Goal: Information Seeking & Learning: Check status

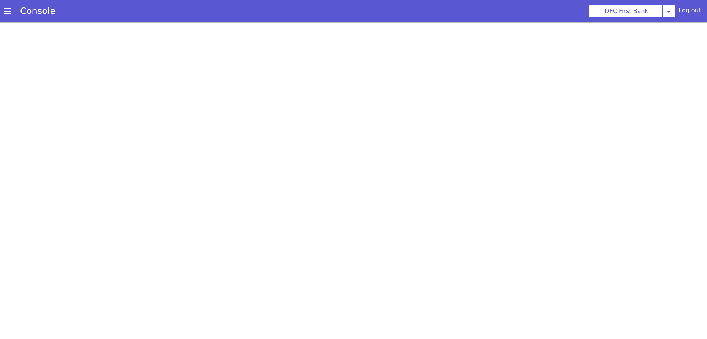
click at [4, 12] on span at bounding box center [7, 10] width 7 height 7
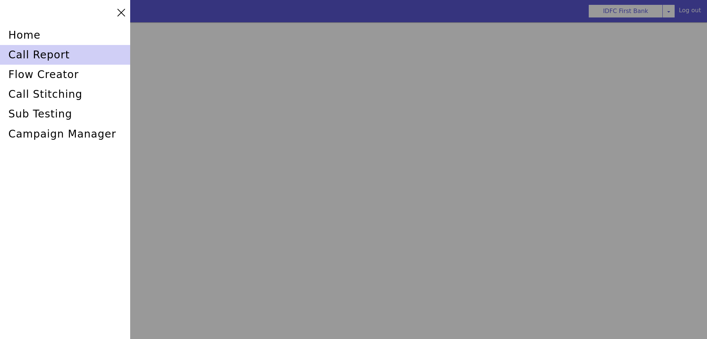
click at [45, 53] on div "call report" at bounding box center [65, 55] width 130 height 20
click at [35, 54] on div "call report" at bounding box center [65, 55] width 130 height 20
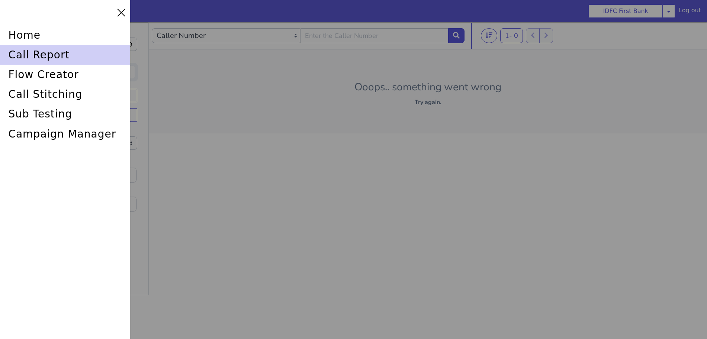
click at [51, 57] on div "call report" at bounding box center [65, 55] width 130 height 20
click at [27, 57] on div "call report" at bounding box center [65, 55] width 130 height 20
click at [46, 50] on div "call report" at bounding box center [65, 55] width 130 height 20
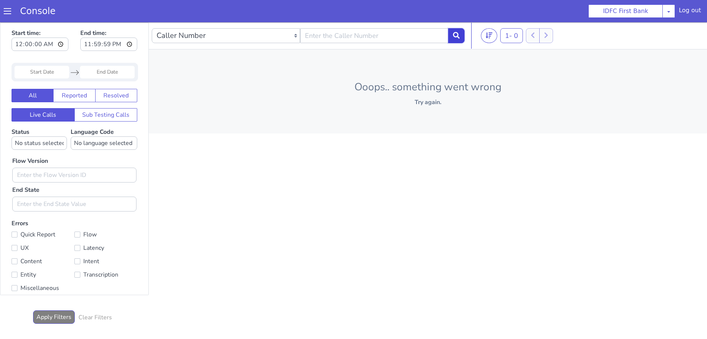
click at [461, 37] on button at bounding box center [456, 35] width 16 height 15
click at [8, 14] on span at bounding box center [7, 10] width 7 height 7
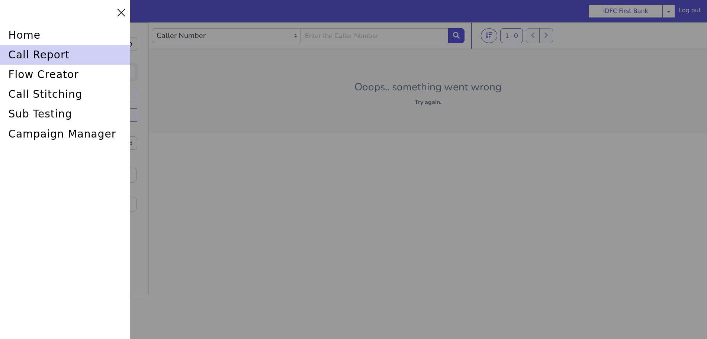
click at [27, 52] on div "call report" at bounding box center [65, 55] width 130 height 20
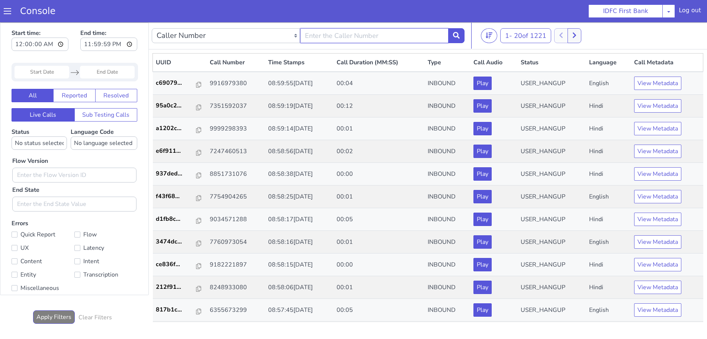
click at [375, 37] on input "text" at bounding box center [374, 35] width 148 height 15
type input "6352248031"
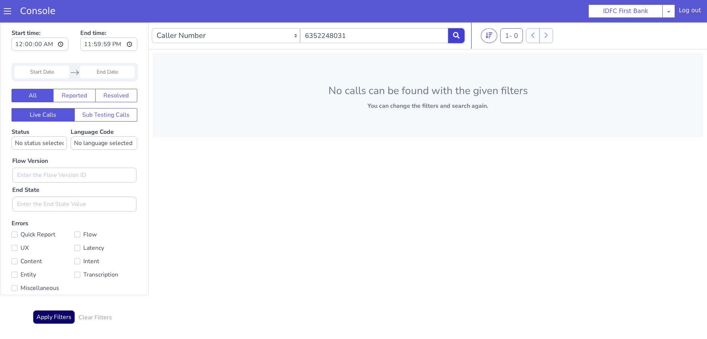
click at [462, 36] on button at bounding box center [456, 35] width 16 height 15
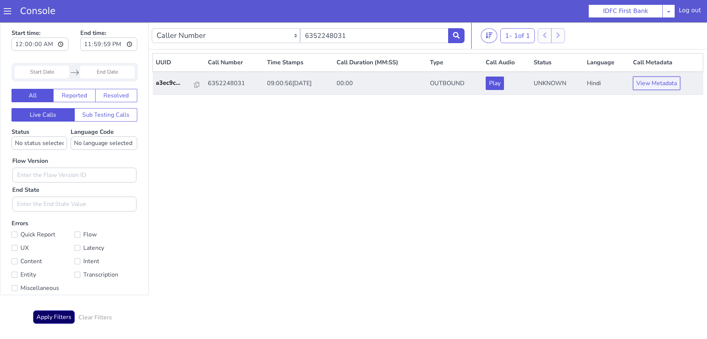
click at [669, 85] on button "View Metadata" at bounding box center [656, 83] width 47 height 13
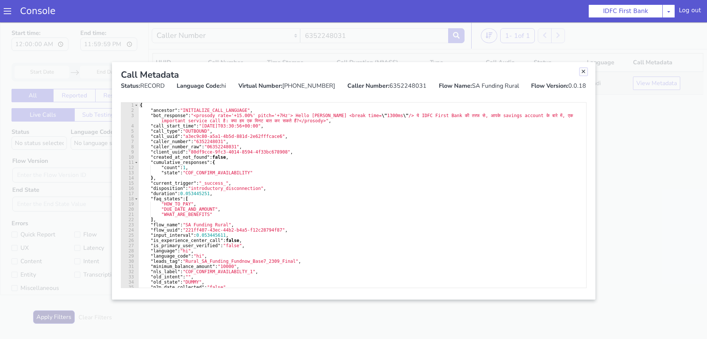
click at [583, 72] on link "Close" at bounding box center [583, 71] width 7 height 7
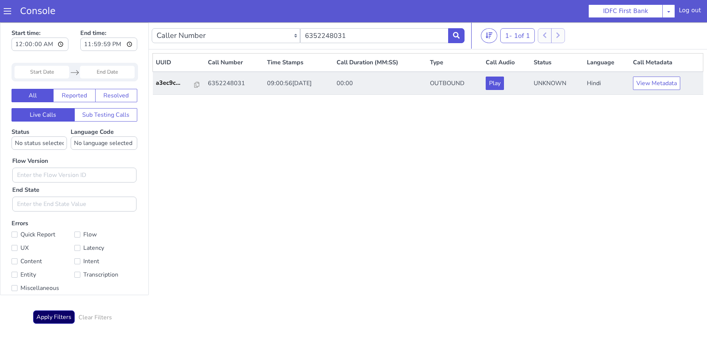
drag, startPoint x: 190, startPoint y: 84, endPoint x: 186, endPoint y: 93, distance: 9.8
click at [190, 84] on td "a3ec9c..." at bounding box center [179, 83] width 52 height 23
click at [194, 84] on icon at bounding box center [196, 85] width 5 height 6
click at [451, 35] on button at bounding box center [456, 35] width 16 height 15
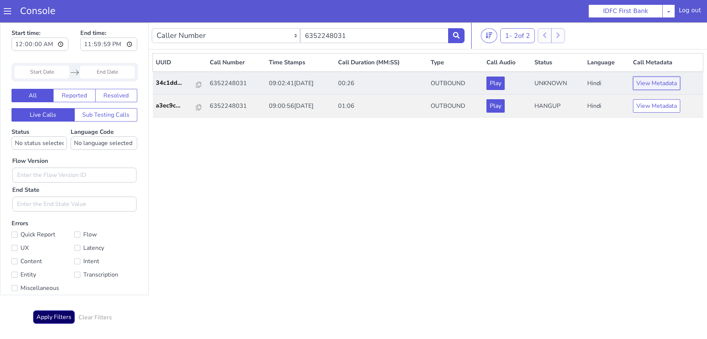
click at [651, 86] on button "View Metadata" at bounding box center [656, 83] width 47 height 13
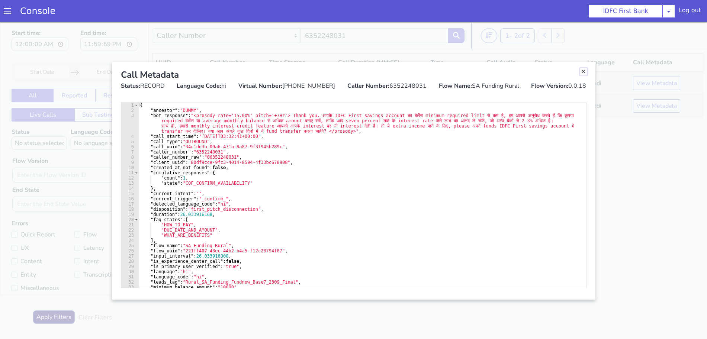
click at [583, 74] on link "Close" at bounding box center [583, 71] width 7 height 7
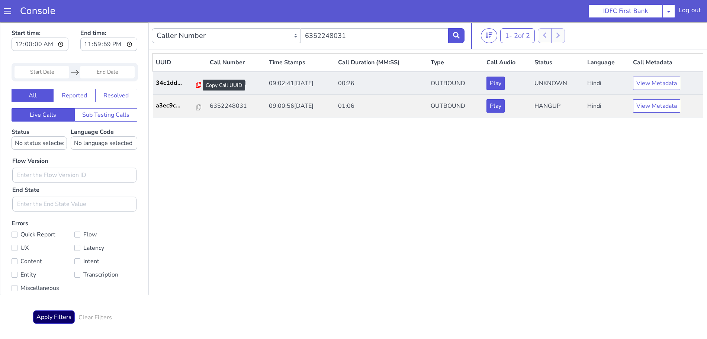
click at [196, 85] on icon at bounding box center [198, 85] width 5 height 6
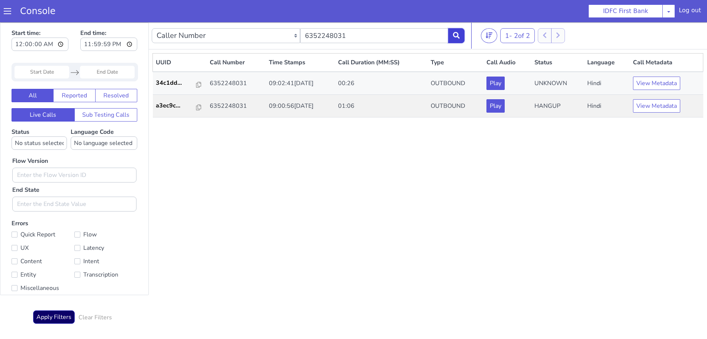
click at [459, 32] on icon at bounding box center [456, 35] width 7 height 7
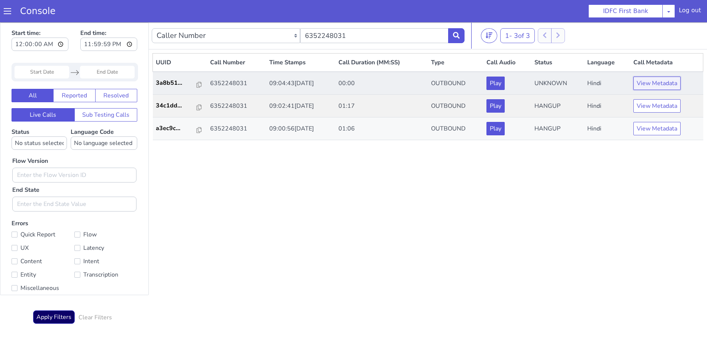
click at [666, 84] on button "View Metadata" at bounding box center [657, 83] width 47 height 13
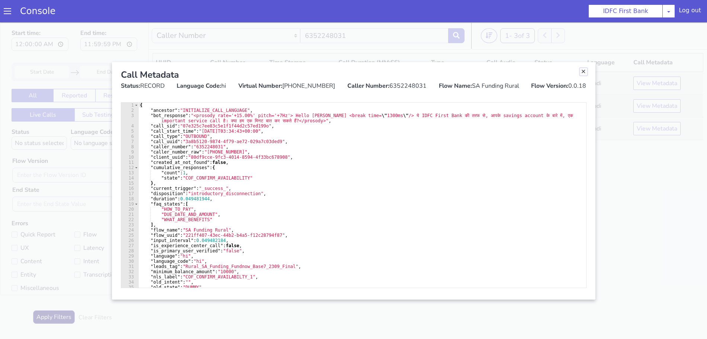
click at [585, 72] on link "Close" at bounding box center [583, 71] width 7 height 7
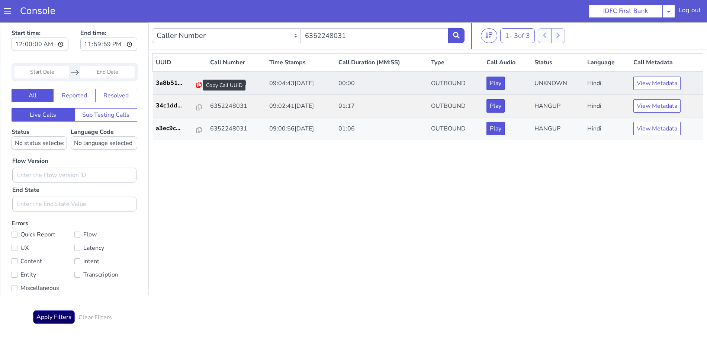
click at [196, 84] on icon at bounding box center [198, 85] width 5 height 6
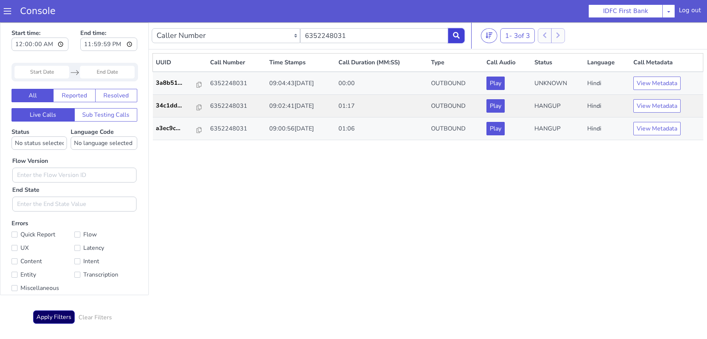
click at [455, 36] on icon at bounding box center [456, 35] width 7 height 7
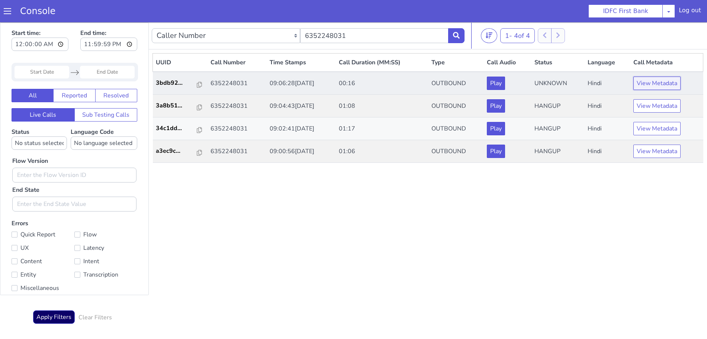
click at [656, 84] on button "View Metadata" at bounding box center [657, 83] width 47 height 13
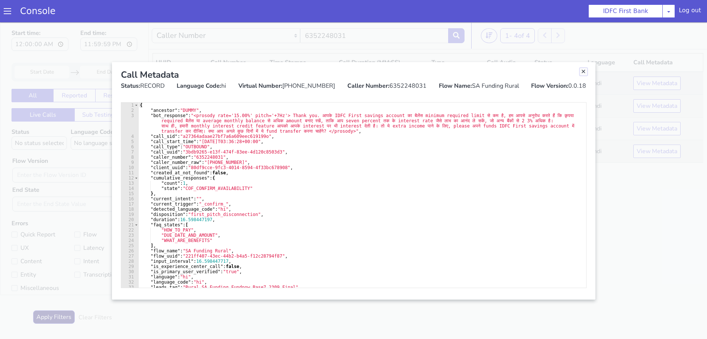
click at [584, 71] on link "Close" at bounding box center [583, 71] width 7 height 7
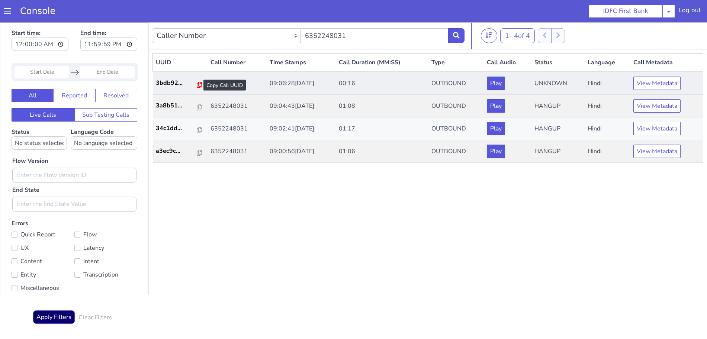
click at [197, 83] on icon at bounding box center [199, 85] width 5 height 6
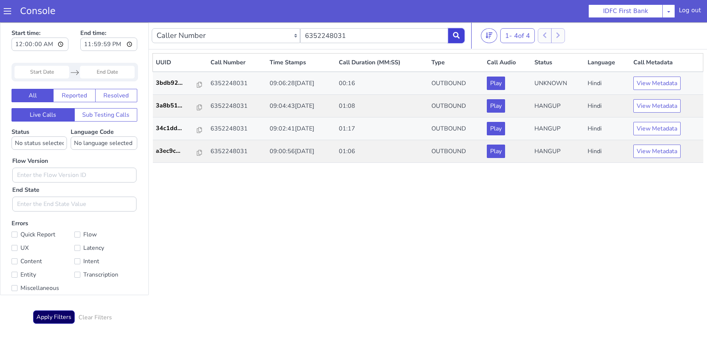
click at [456, 33] on icon at bounding box center [456, 35] width 7 height 7
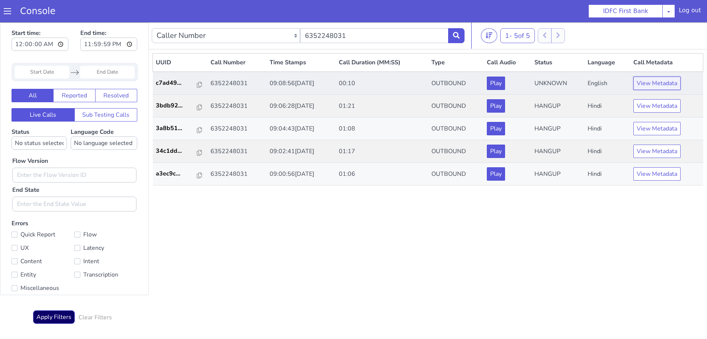
click at [653, 87] on button "View Metadata" at bounding box center [657, 83] width 47 height 13
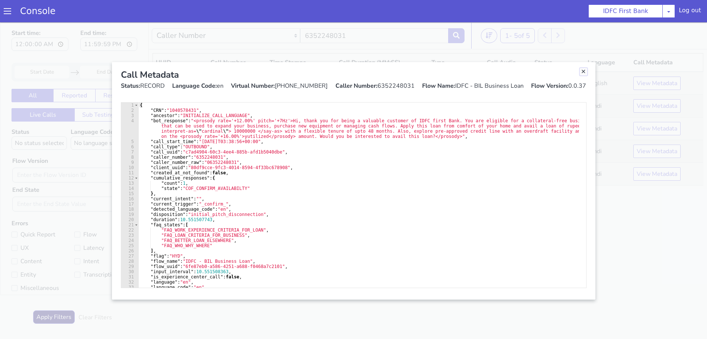
click at [585, 73] on link "Close" at bounding box center [583, 71] width 7 height 7
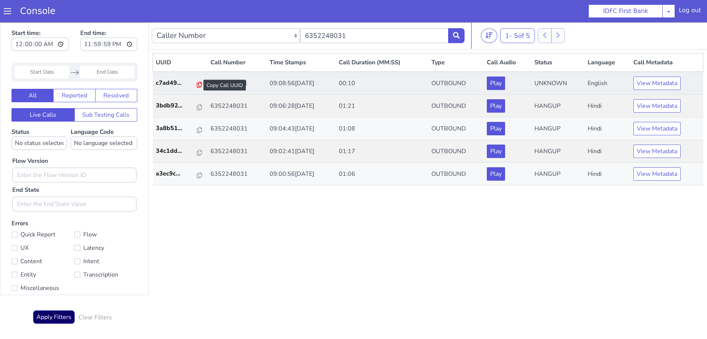
click at [197, 84] on icon at bounding box center [199, 85] width 5 height 6
click at [667, 86] on button "View Metadata" at bounding box center [657, 83] width 47 height 13
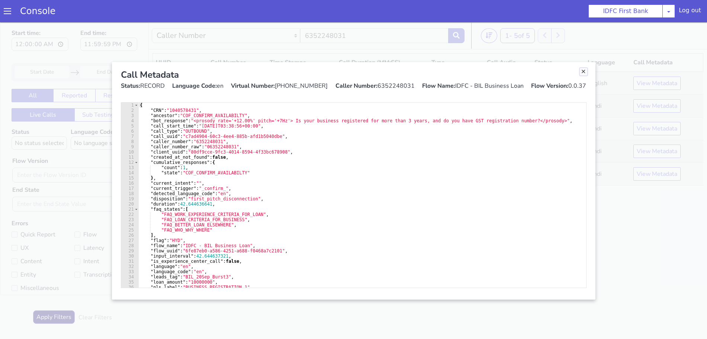
click at [584, 71] on link "Close" at bounding box center [583, 71] width 7 height 7
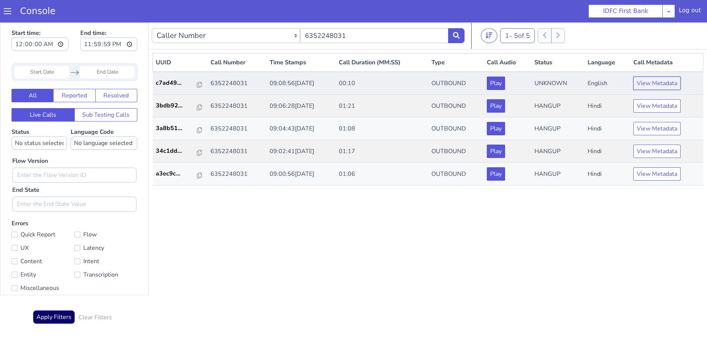
click at [672, 84] on button "View Metadata" at bounding box center [657, 83] width 47 height 13
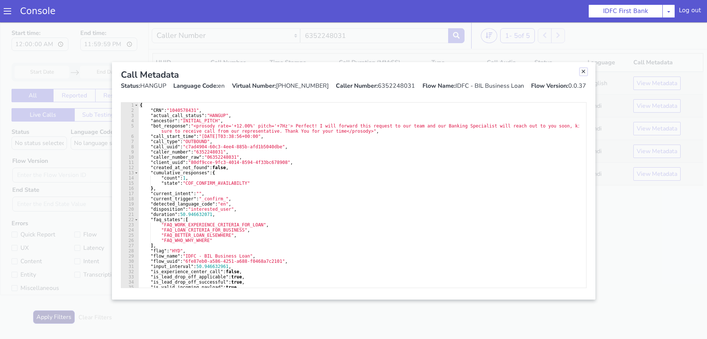
click at [581, 73] on link "Close" at bounding box center [583, 71] width 7 height 7
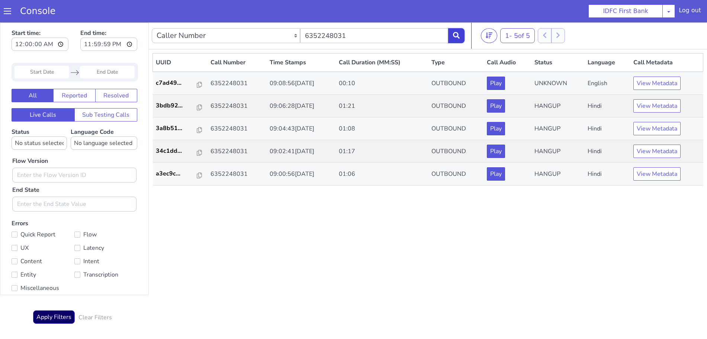
click at [452, 35] on button at bounding box center [456, 35] width 16 height 15
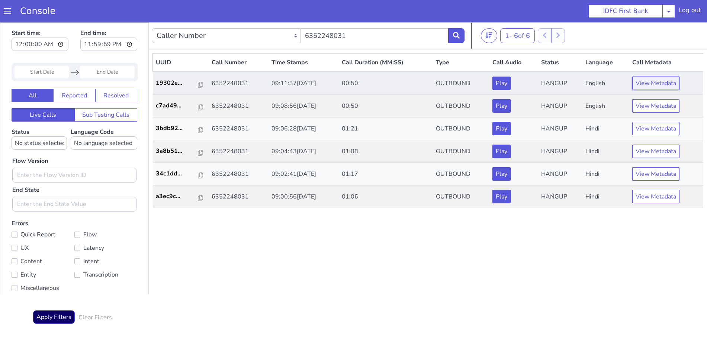
click at [662, 83] on button "View Metadata" at bounding box center [655, 83] width 47 height 13
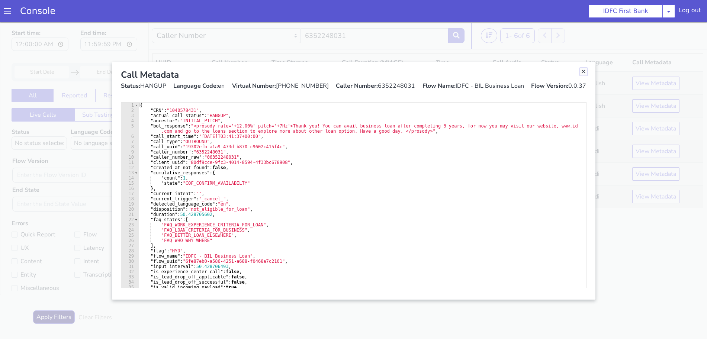
click at [584, 73] on link "Close" at bounding box center [583, 71] width 7 height 7
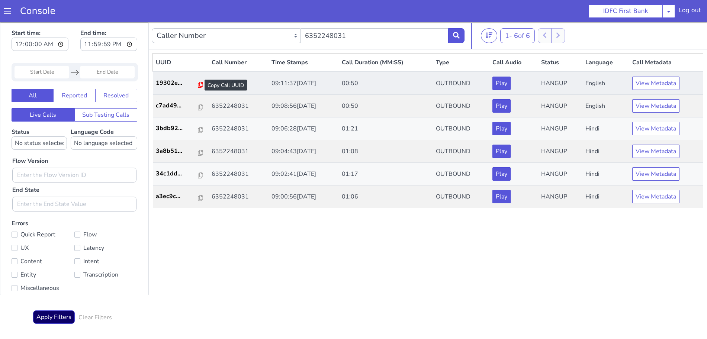
click at [198, 84] on icon at bounding box center [200, 85] width 5 height 6
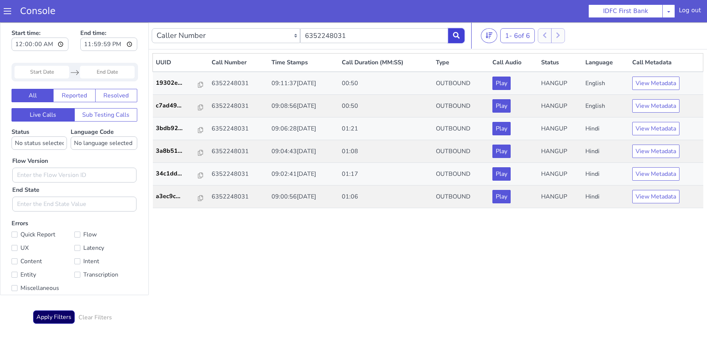
click at [459, 38] on icon at bounding box center [456, 35] width 7 height 7
click at [450, 33] on button at bounding box center [456, 35] width 16 height 15
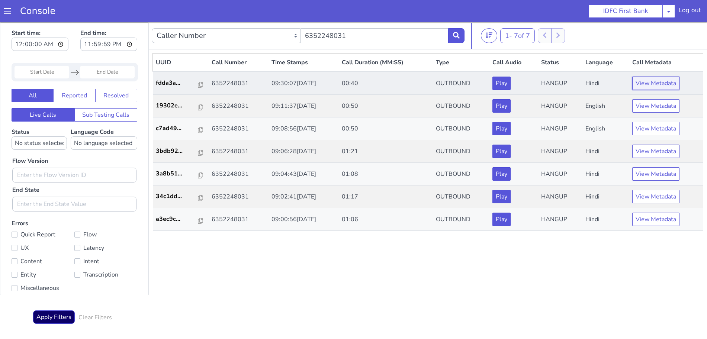
click at [652, 80] on button "View Metadata" at bounding box center [655, 83] width 47 height 13
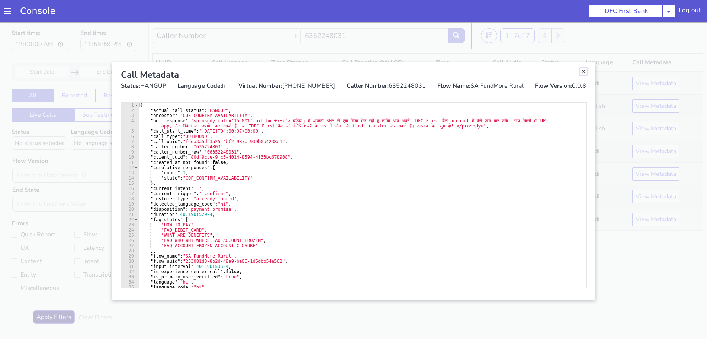
click at [583, 70] on link "Close" at bounding box center [583, 71] width 7 height 7
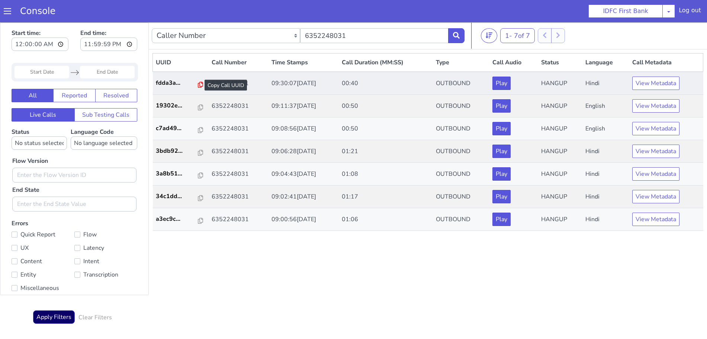
click at [198, 84] on icon at bounding box center [200, 85] width 5 height 6
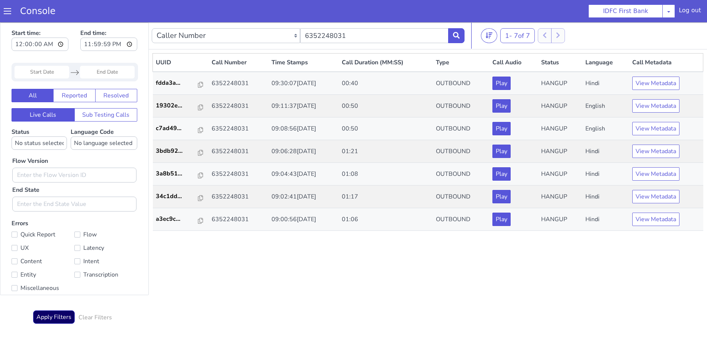
click at [456, 28] on div "Caller Number Call UUID Custom Parameter 6352248031" at bounding box center [308, 35] width 313 height 21
click at [458, 34] on icon at bounding box center [456, 35] width 7 height 7
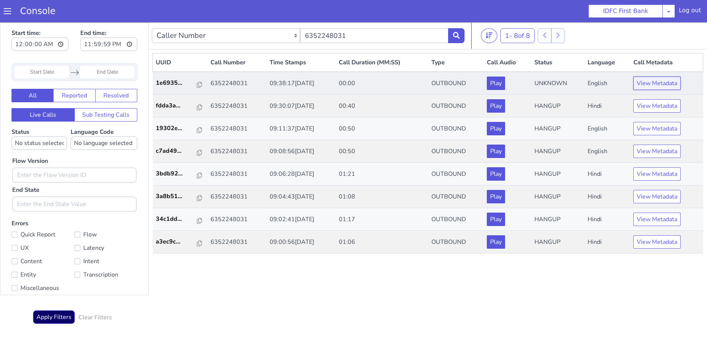
click at [677, 79] on button "View Metadata" at bounding box center [657, 83] width 47 height 13
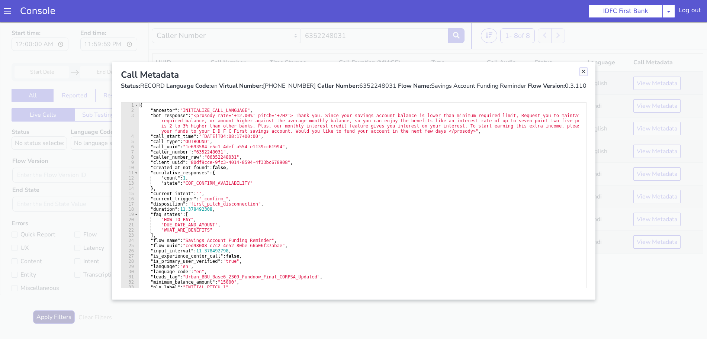
click at [586, 72] on link "Close" at bounding box center [583, 71] width 7 height 7
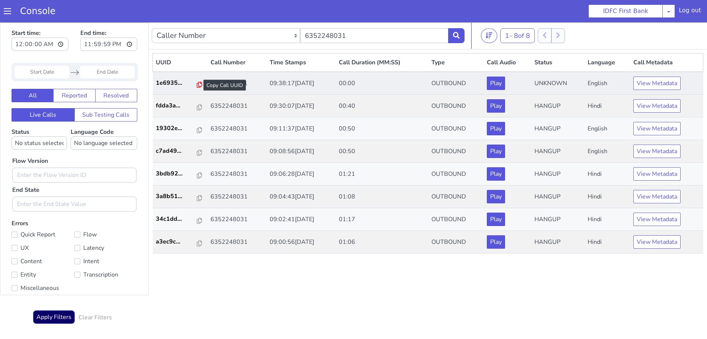
click at [197, 86] on icon at bounding box center [199, 85] width 5 height 6
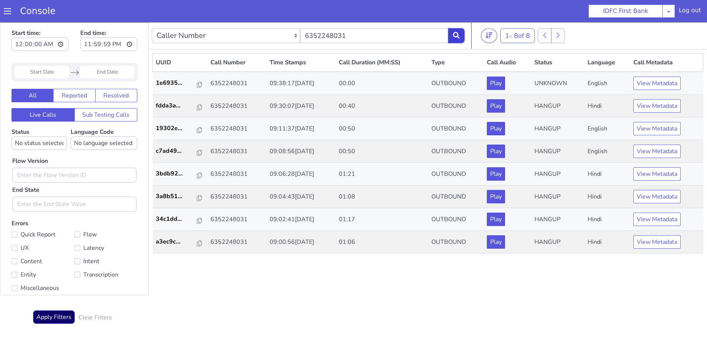
click at [456, 34] on icon at bounding box center [456, 35] width 7 height 7
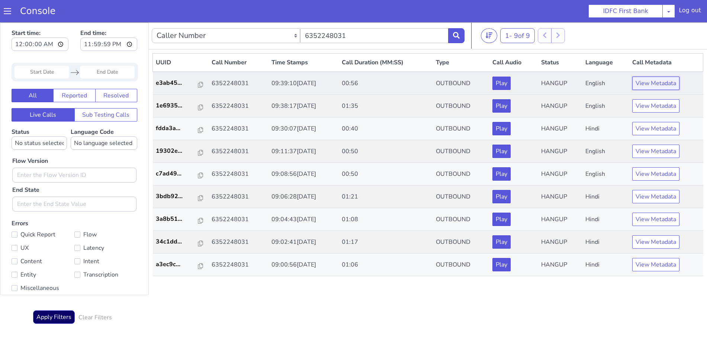
click at [651, 82] on button "View Metadata" at bounding box center [655, 83] width 47 height 13
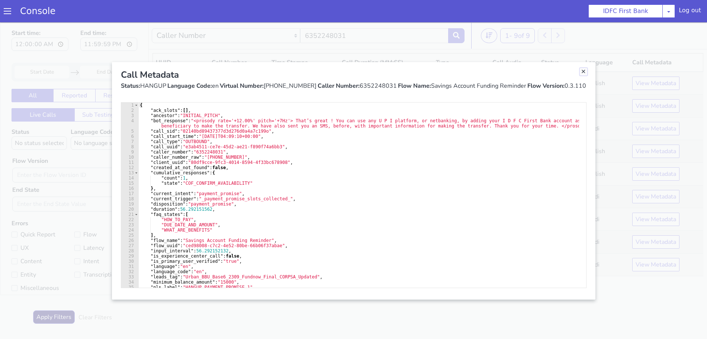
click at [583, 73] on link "Close" at bounding box center [583, 71] width 7 height 7
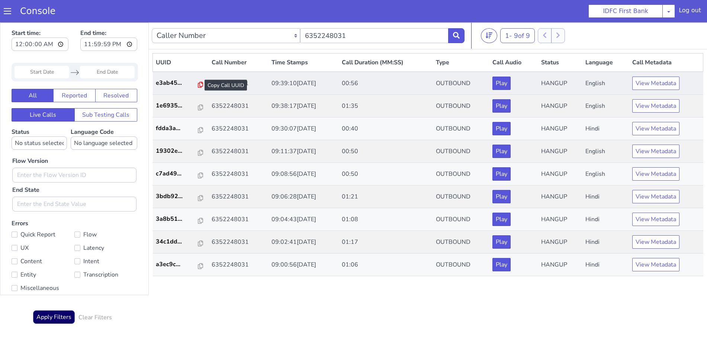
click at [198, 83] on icon at bounding box center [200, 85] width 5 height 6
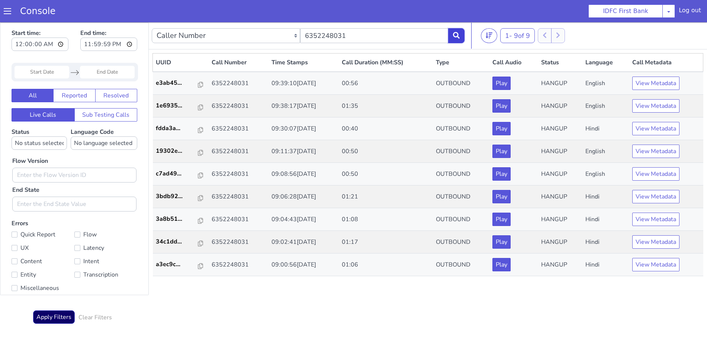
click at [454, 35] on icon at bounding box center [456, 35] width 7 height 7
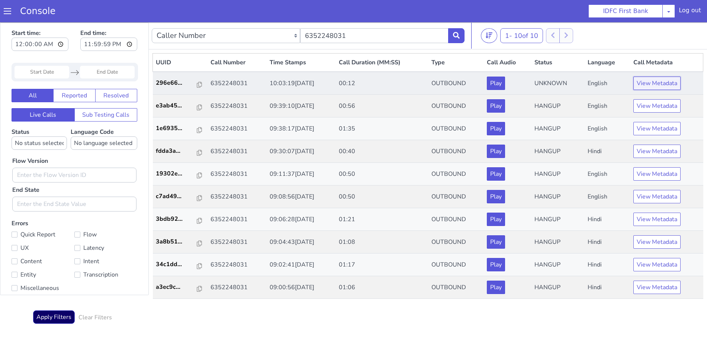
click at [658, 86] on button "View Metadata" at bounding box center [657, 83] width 47 height 13
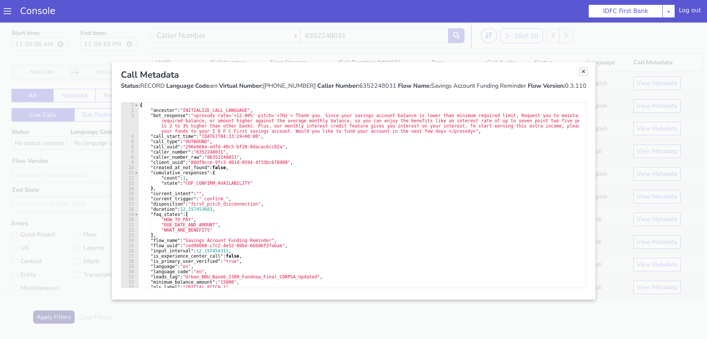
click at [583, 72] on link "Close" at bounding box center [583, 71] width 7 height 7
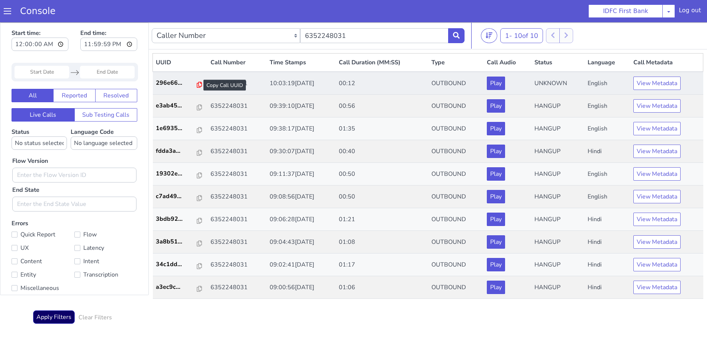
click at [197, 84] on icon at bounding box center [199, 85] width 5 height 6
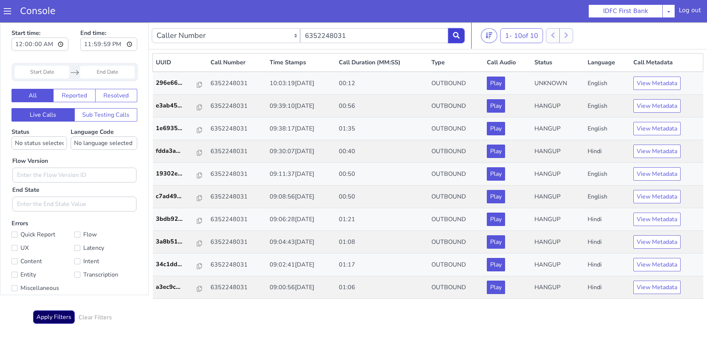
click at [462, 35] on button at bounding box center [456, 35] width 16 height 15
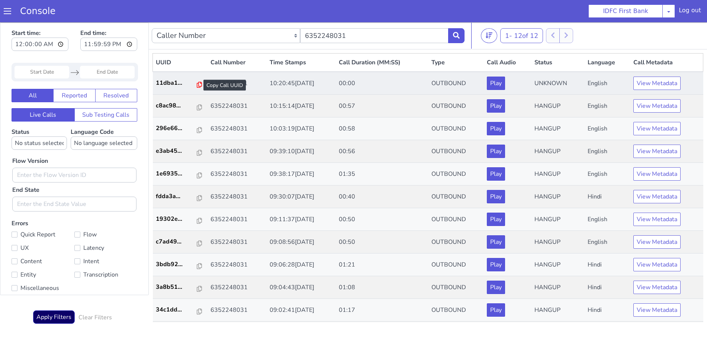
click at [197, 85] on icon at bounding box center [199, 85] width 5 height 6
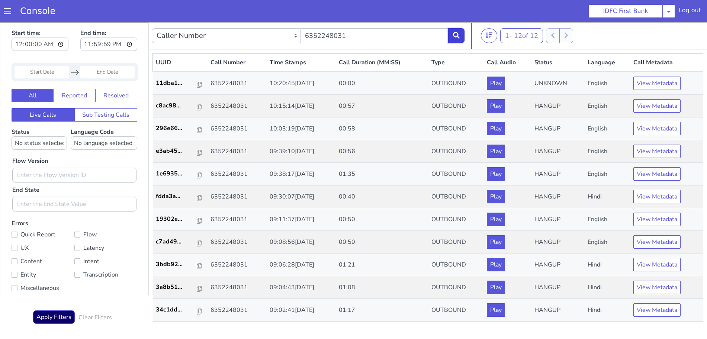
click at [457, 33] on icon at bounding box center [456, 35] width 7 height 7
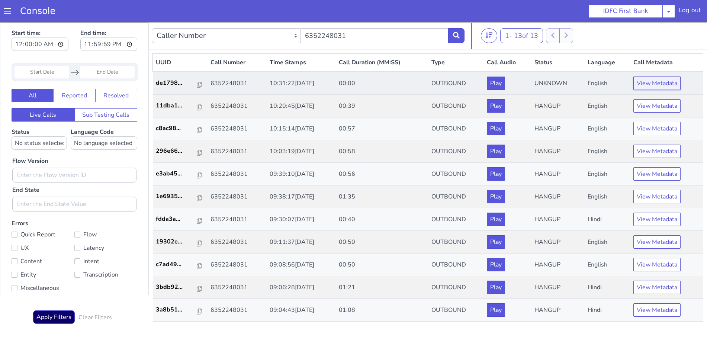
click at [639, 85] on button "View Metadata" at bounding box center [657, 83] width 47 height 13
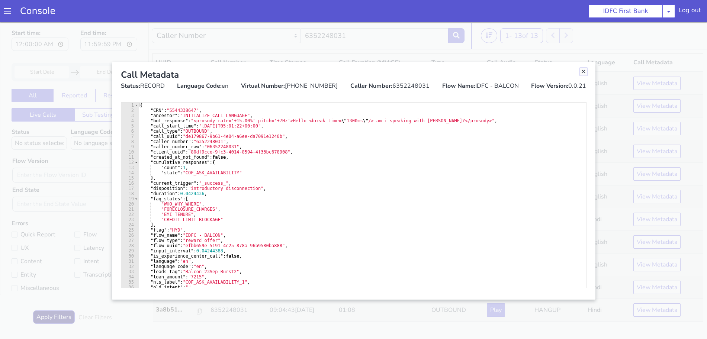
click at [584, 70] on link "Close" at bounding box center [583, 71] width 7 height 7
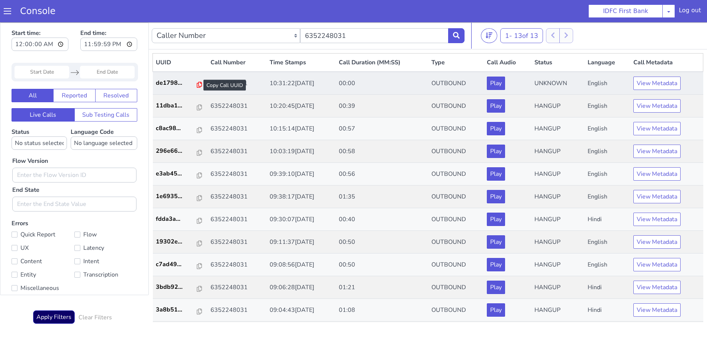
click at [197, 85] on icon at bounding box center [199, 85] width 5 height 6
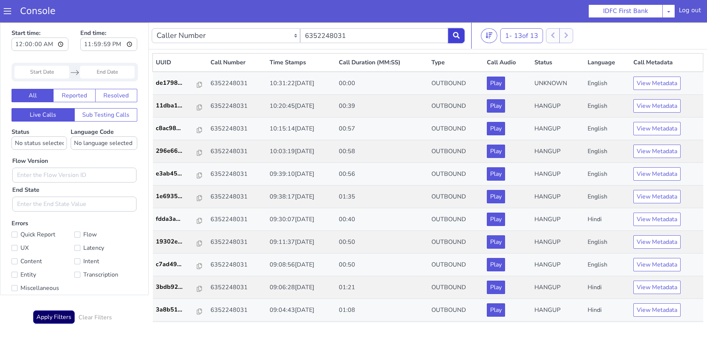
click at [458, 34] on icon at bounding box center [456, 35] width 7 height 7
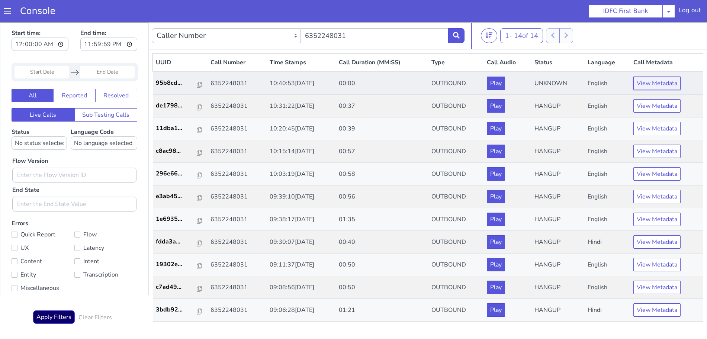
click at [652, 81] on button "View Metadata" at bounding box center [657, 83] width 47 height 13
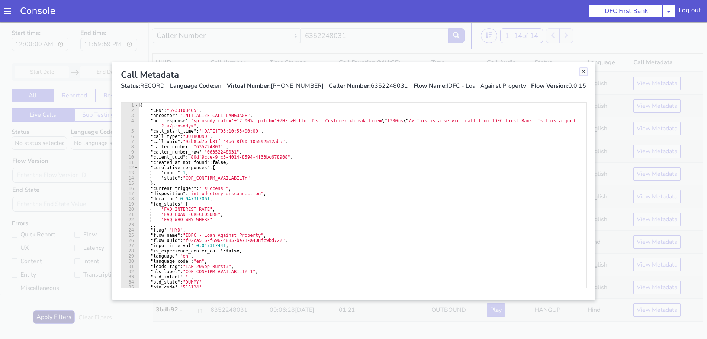
click at [583, 71] on link "Close" at bounding box center [583, 71] width 7 height 7
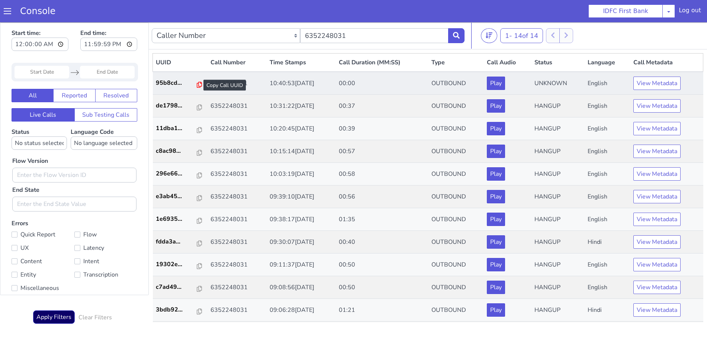
click at [197, 84] on icon at bounding box center [199, 85] width 5 height 6
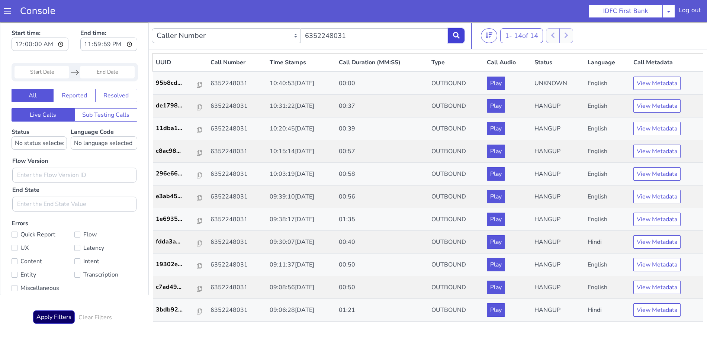
click at [464, 38] on button at bounding box center [456, 35] width 16 height 15
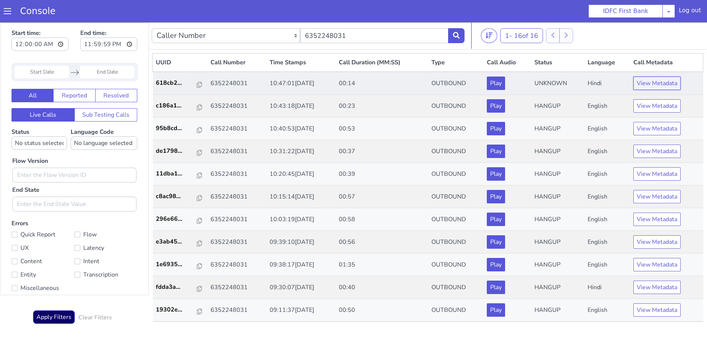
click at [647, 84] on button "View Metadata" at bounding box center [657, 83] width 47 height 13
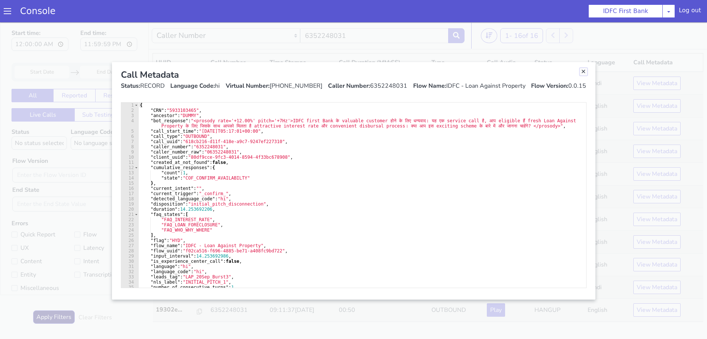
click at [581, 71] on link "Close" at bounding box center [583, 71] width 7 height 7
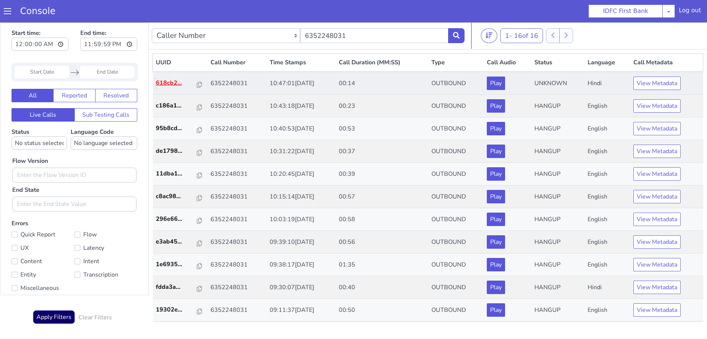
click at [191, 84] on p "618cb2..." at bounding box center [177, 82] width 42 height 9
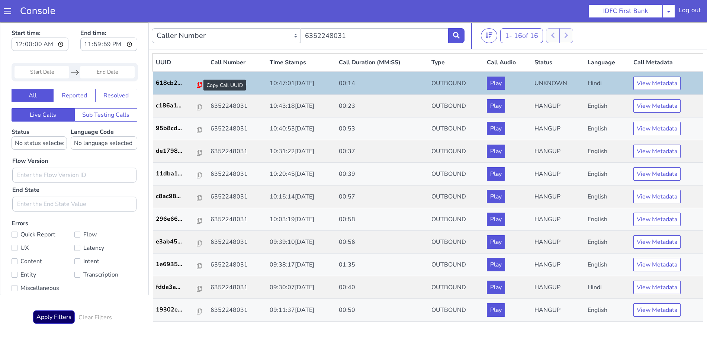
click at [197, 84] on icon at bounding box center [199, 85] width 5 height 6
click at [457, 32] on icon at bounding box center [456, 35] width 7 height 7
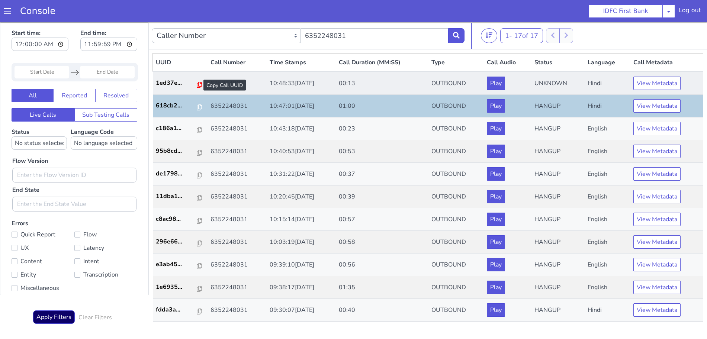
click at [197, 83] on icon at bounding box center [199, 85] width 5 height 6
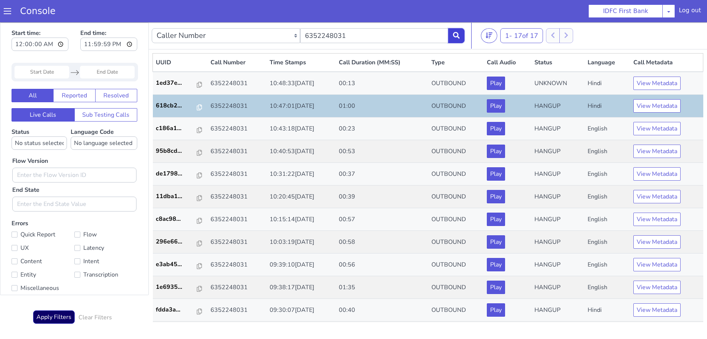
click at [458, 36] on icon at bounding box center [456, 35] width 7 height 7
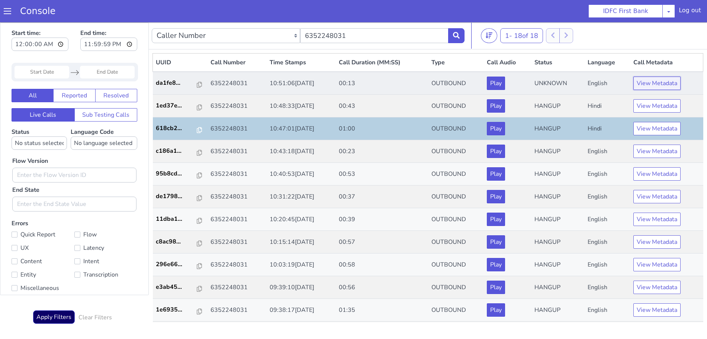
click at [641, 81] on button "View Metadata" at bounding box center [657, 83] width 47 height 13
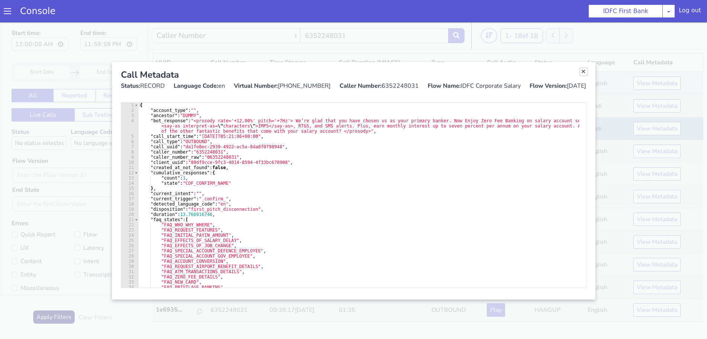
drag, startPoint x: 583, startPoint y: 72, endPoint x: 582, endPoint y: 78, distance: 5.7
click at [583, 72] on link "Close" at bounding box center [583, 71] width 7 height 7
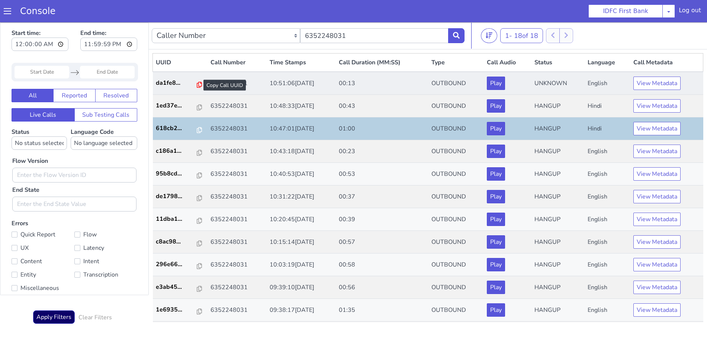
click at [197, 83] on icon at bounding box center [199, 85] width 5 height 6
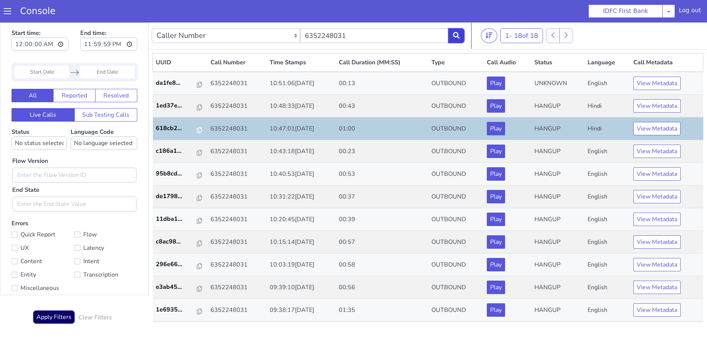
click at [451, 35] on button at bounding box center [456, 35] width 16 height 15
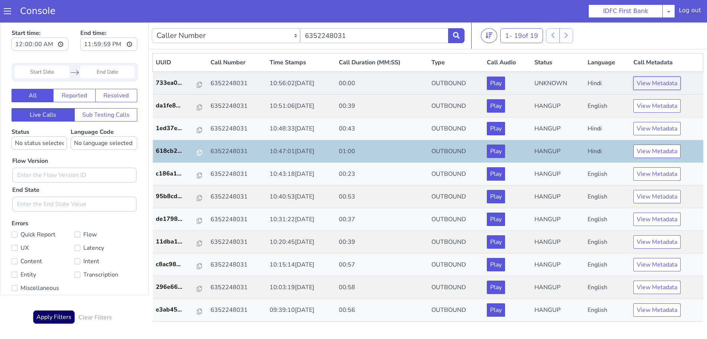
click at [634, 83] on button "View Metadata" at bounding box center [657, 83] width 47 height 13
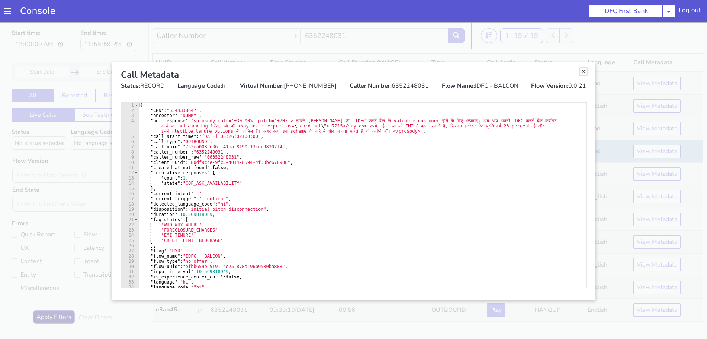
click at [581, 71] on link "Close" at bounding box center [583, 71] width 7 height 7
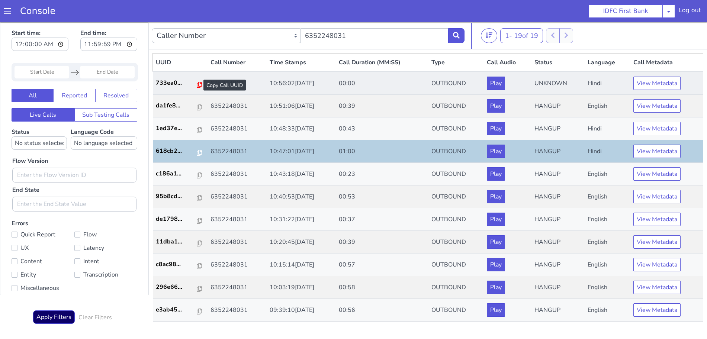
click at [197, 84] on icon at bounding box center [199, 85] width 5 height 6
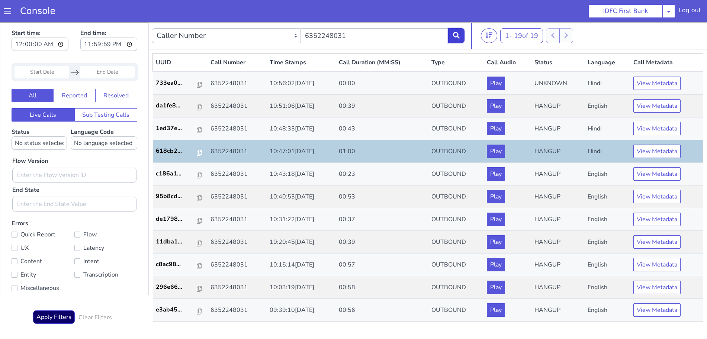
click at [464, 35] on button at bounding box center [456, 35] width 16 height 15
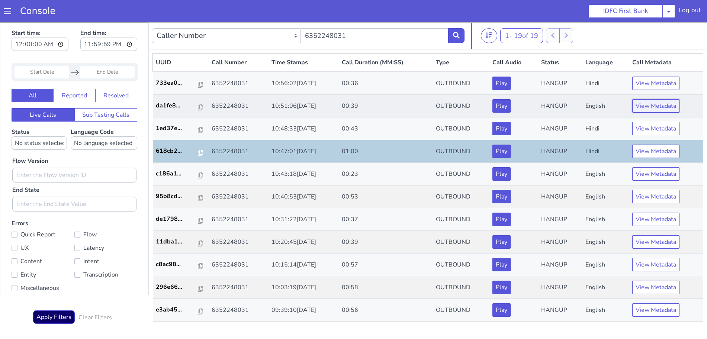
click at [661, 106] on button "View Metadata" at bounding box center [655, 105] width 47 height 13
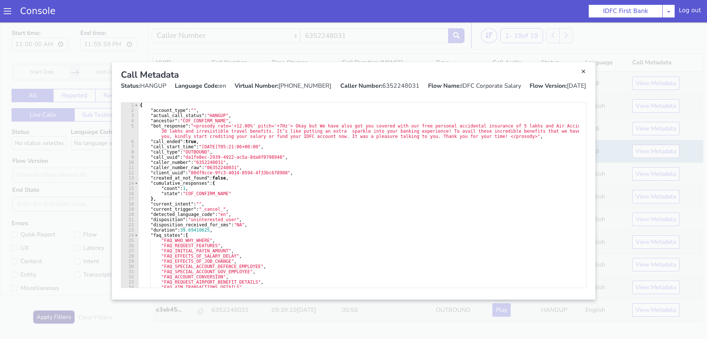
click at [588, 71] on div "Call Metadata Status: HANGUP Language Code: en Virtual Number: +918062125576 Ca…" at bounding box center [354, 79] width 478 height 34
click at [581, 71] on link "Close" at bounding box center [583, 71] width 7 height 7
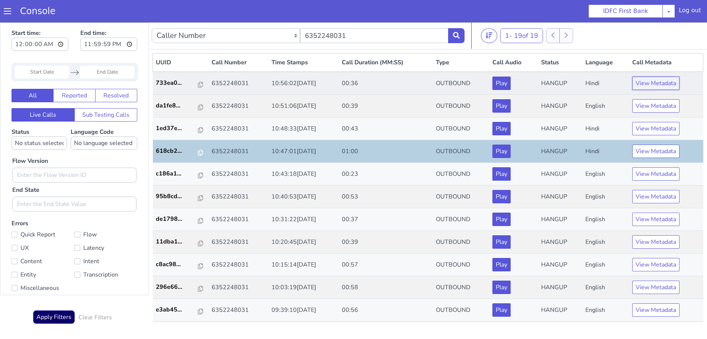
click at [657, 83] on button "View Metadata" at bounding box center [655, 83] width 47 height 13
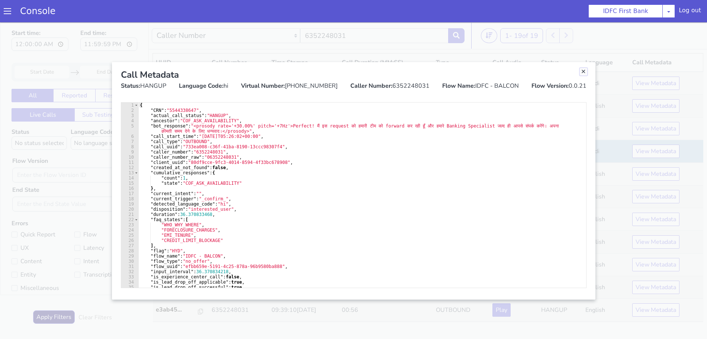
click at [583, 74] on link "Close" at bounding box center [583, 71] width 7 height 7
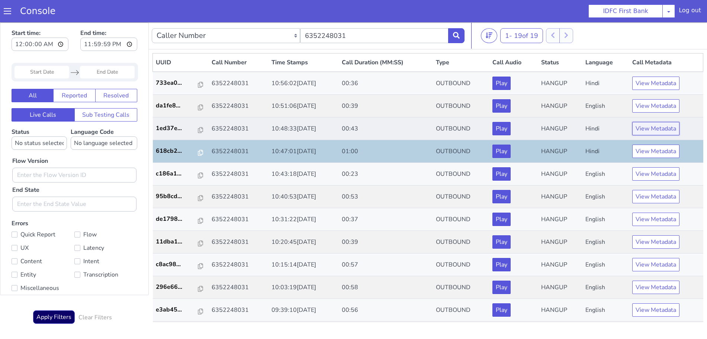
click at [652, 131] on button "View Metadata" at bounding box center [655, 128] width 47 height 13
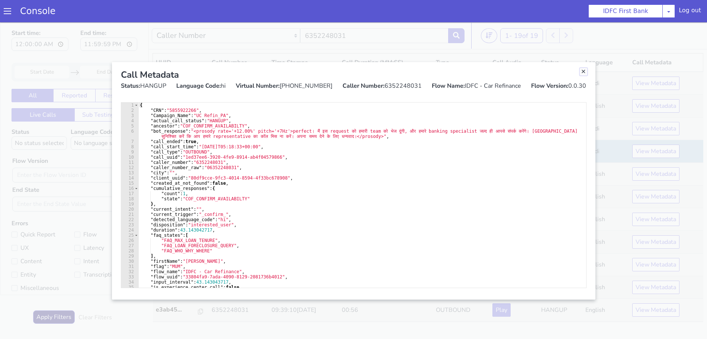
click at [581, 70] on link "Close" at bounding box center [583, 71] width 7 height 7
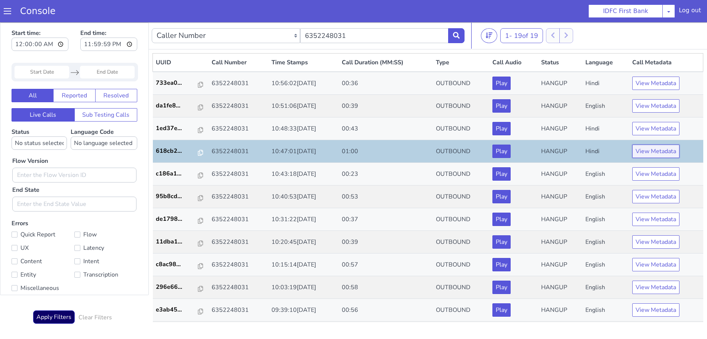
click at [646, 149] on button "View Metadata" at bounding box center [655, 151] width 47 height 13
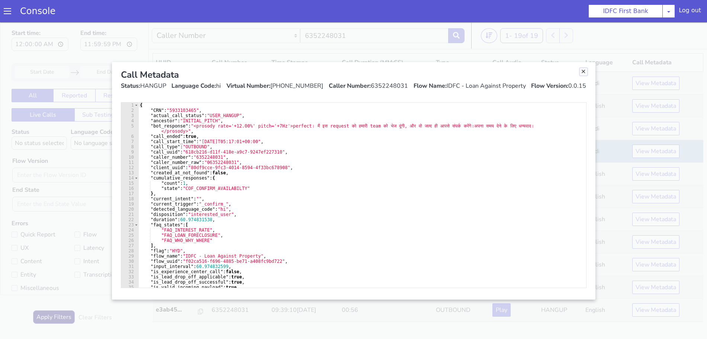
click at [583, 72] on link "Close" at bounding box center [583, 71] width 7 height 7
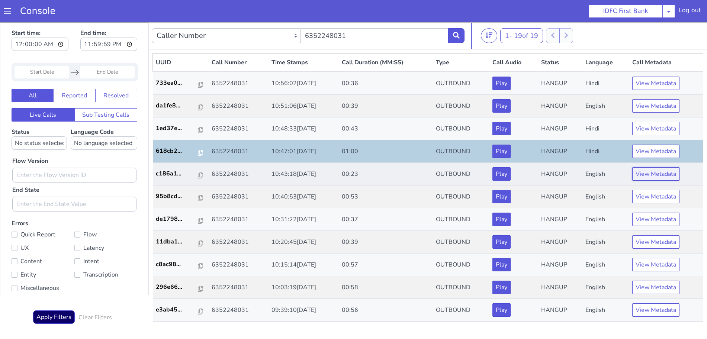
click at [650, 172] on button "View Metadata" at bounding box center [655, 173] width 47 height 13
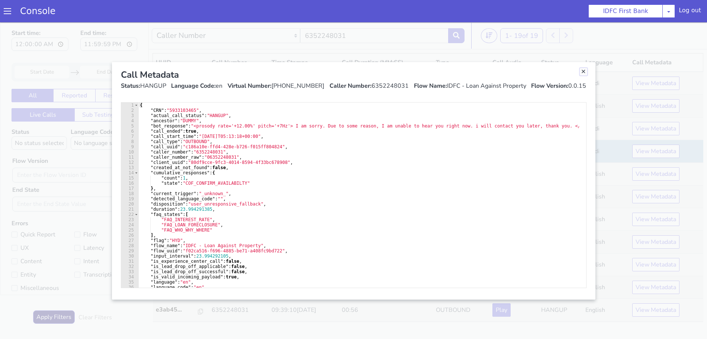
click at [581, 73] on link "Close" at bounding box center [583, 71] width 7 height 7
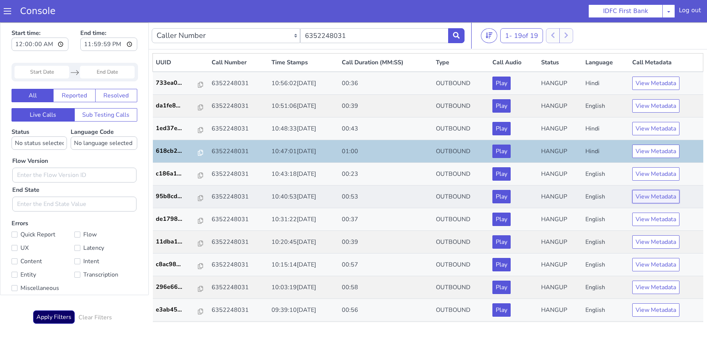
click at [642, 193] on button "View Metadata" at bounding box center [655, 196] width 47 height 13
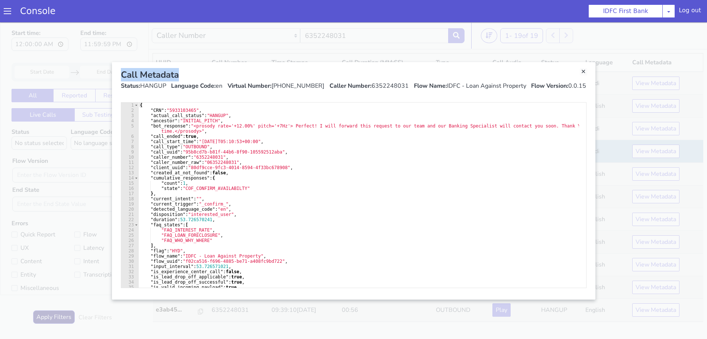
click at [580, 73] on div "Call Metadata Status: HANGUP Language Code: en Virtual Number: +911409331871 Ca…" at bounding box center [354, 79] width 478 height 34
click at [653, 215] on link "Close" at bounding box center [353, 180] width 707 height 317
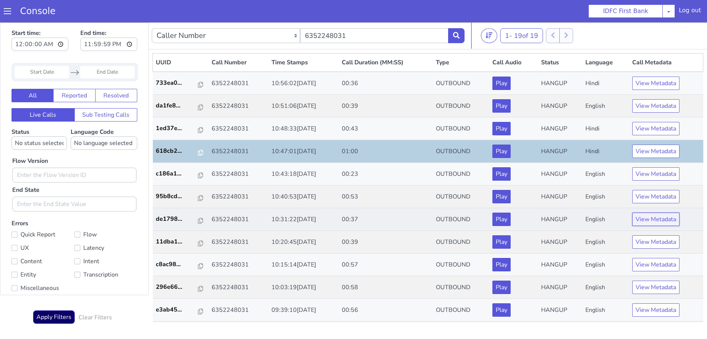
click at [653, 216] on button "View Metadata" at bounding box center [655, 219] width 47 height 13
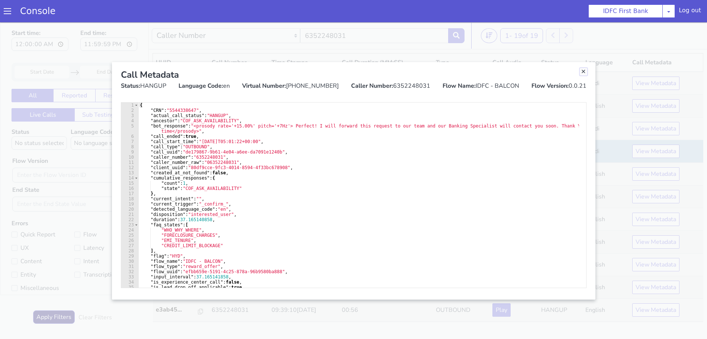
click at [583, 72] on link "Close" at bounding box center [583, 71] width 7 height 7
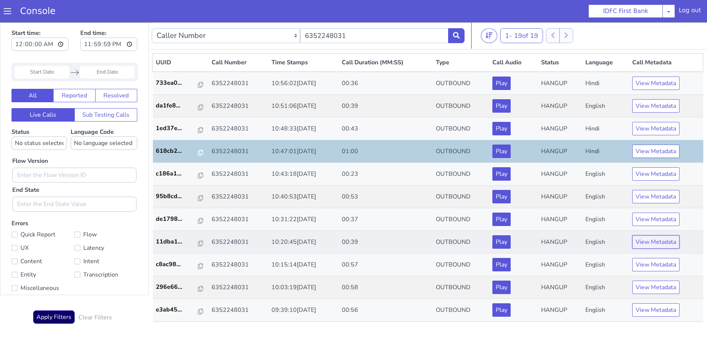
click at [645, 242] on button "View Metadata" at bounding box center [655, 241] width 47 height 13
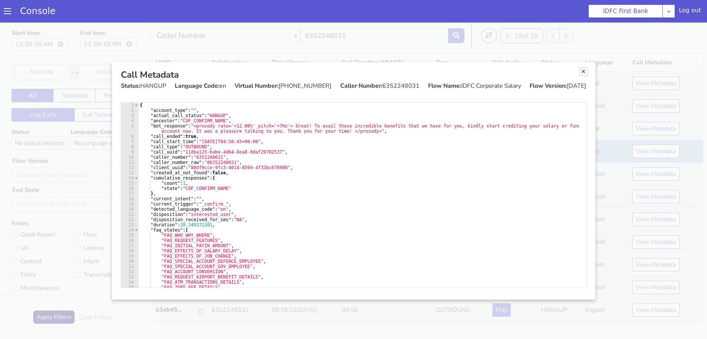
click at [580, 70] on link "Close" at bounding box center [583, 71] width 7 height 7
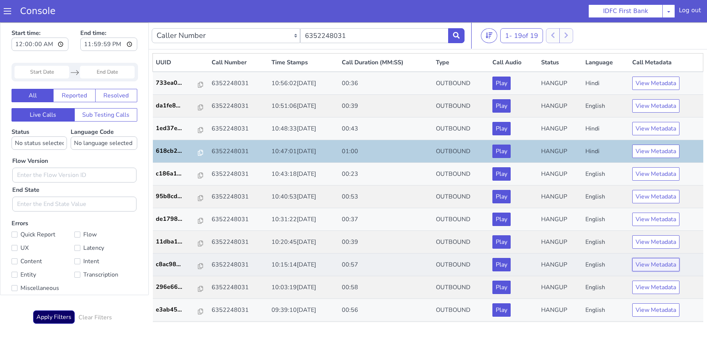
click at [647, 270] on button "View Metadata" at bounding box center [655, 264] width 47 height 13
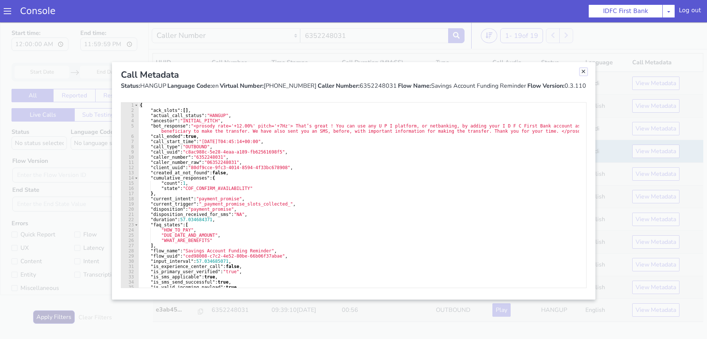
click at [581, 74] on link "Close" at bounding box center [583, 71] width 7 height 7
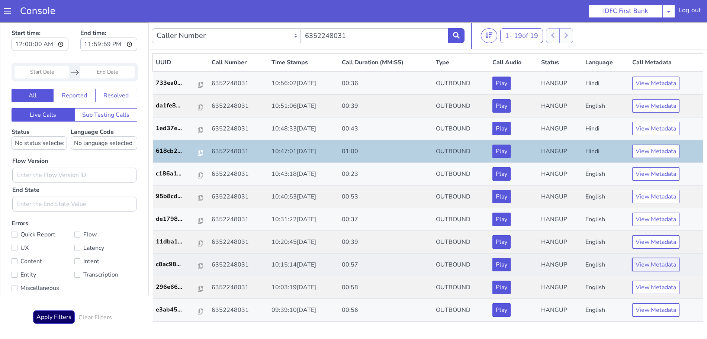
click at [653, 263] on button "View Metadata" at bounding box center [655, 264] width 47 height 13
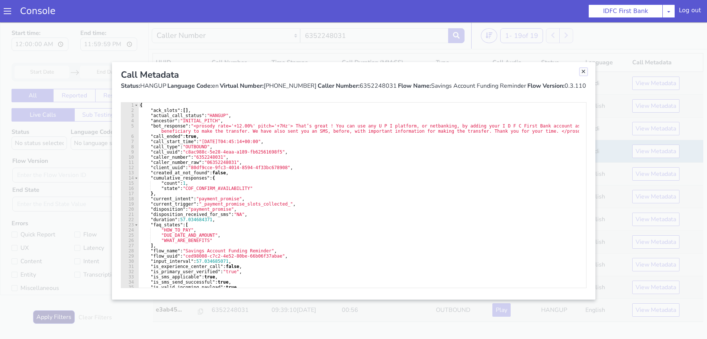
click at [583, 73] on link "Close" at bounding box center [583, 71] width 7 height 7
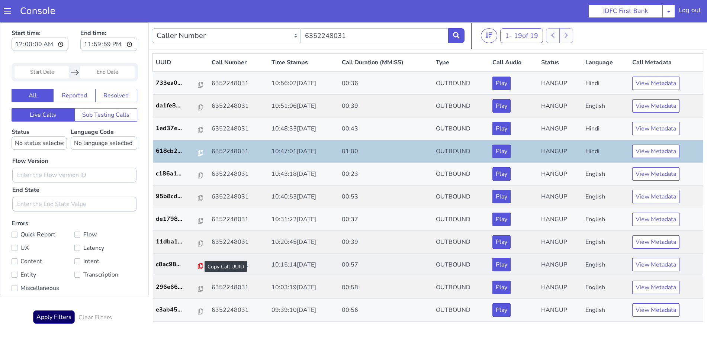
click at [198, 267] on icon at bounding box center [200, 266] width 5 height 6
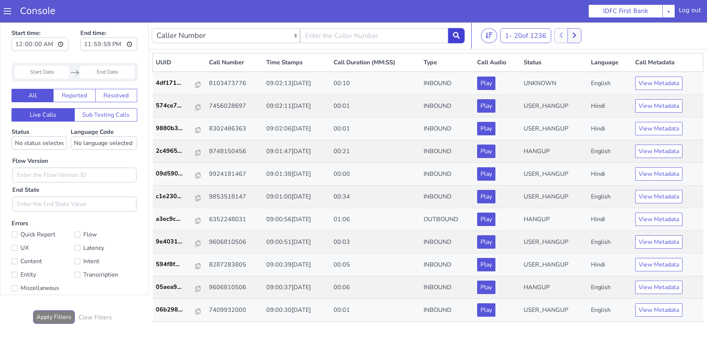
click at [456, 36] on icon at bounding box center [456, 35] width 7 height 7
click at [535, 36] on span "20 of 1236" at bounding box center [530, 35] width 32 height 9
click at [516, 85] on li "100" at bounding box center [533, 84] width 61 height 11
click at [465, 33] on nav "Caller Number Call UUID Custom Parameter 1 - 100 of 1236 20 50 100" at bounding box center [428, 35] width 558 height 27
click at [454, 37] on icon at bounding box center [456, 35] width 7 height 7
